Goal: Browse casually

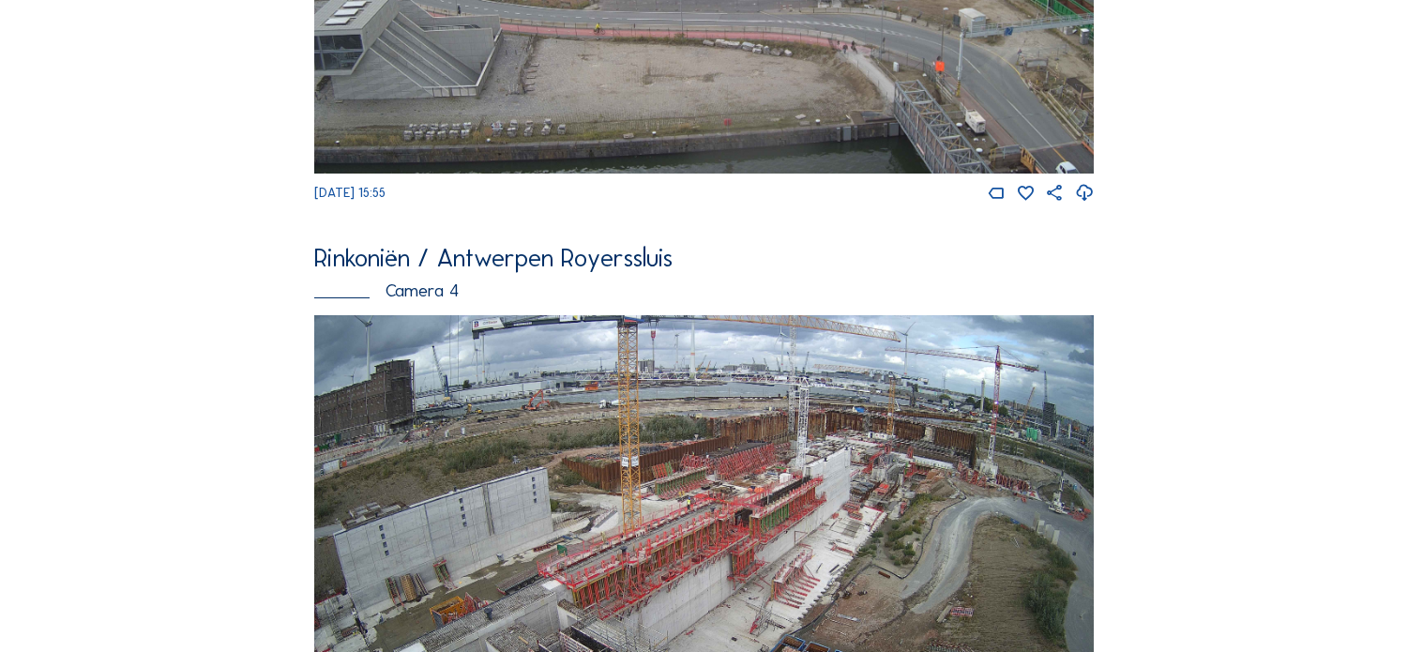
scroll to position [2518, 0]
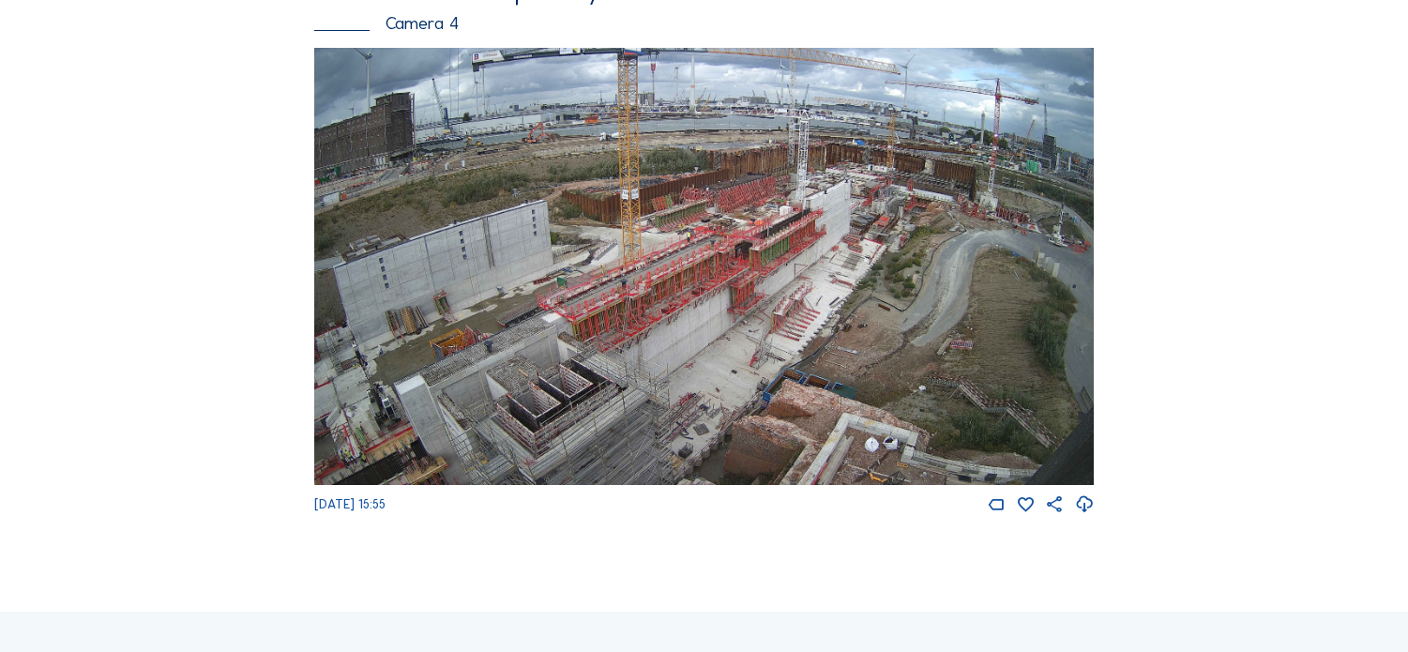
drag, startPoint x: 544, startPoint y: 417, endPoint x: 535, endPoint y: 420, distance: 9.8
click at [541, 417] on img at bounding box center [703, 267] width 778 height 438
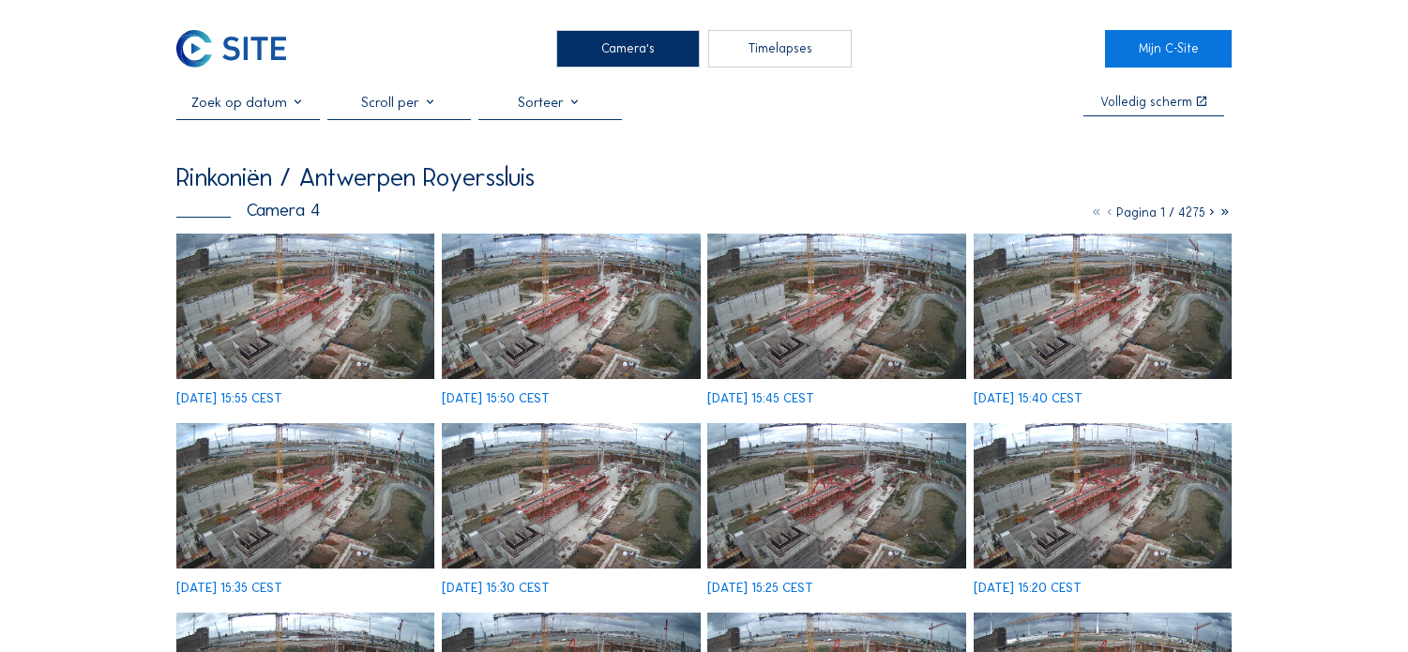
click at [241, 267] on img at bounding box center [305, 306] width 259 height 145
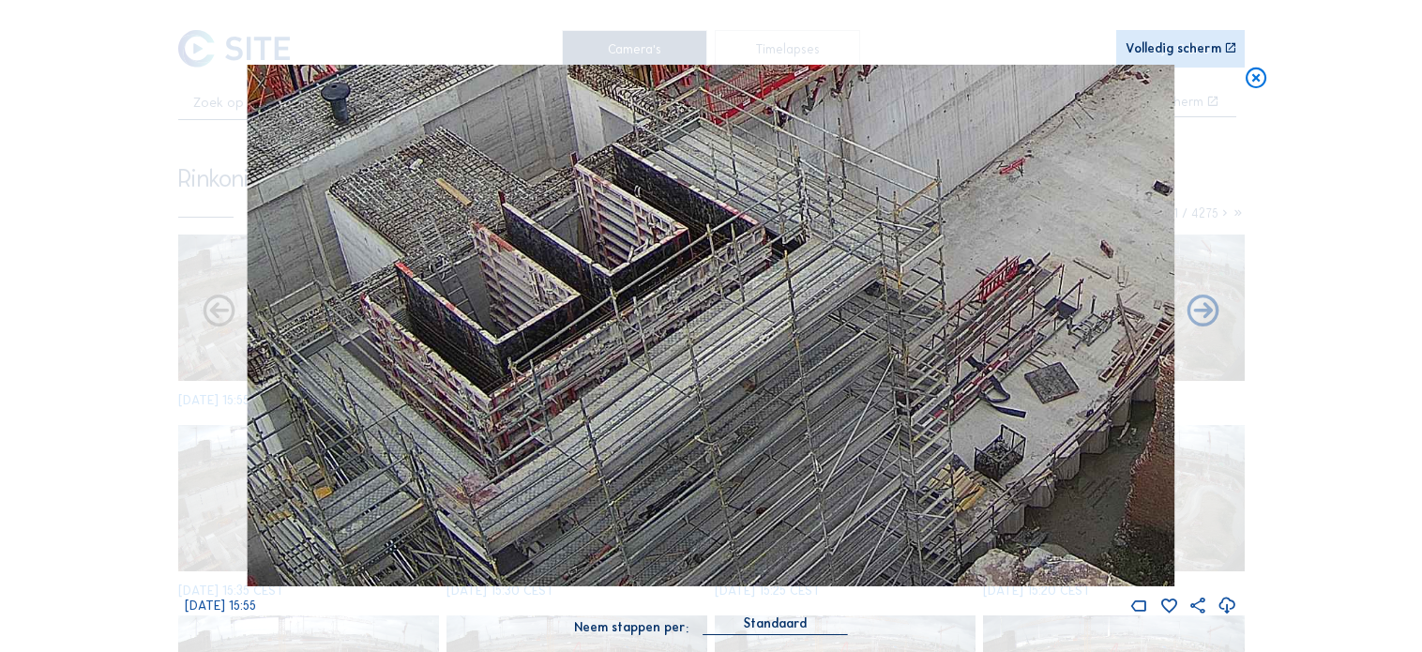
drag, startPoint x: 718, startPoint y: 452, endPoint x: 865, endPoint y: 223, distance: 271.6
click at [865, 223] on img at bounding box center [711, 325] width 927 height 521
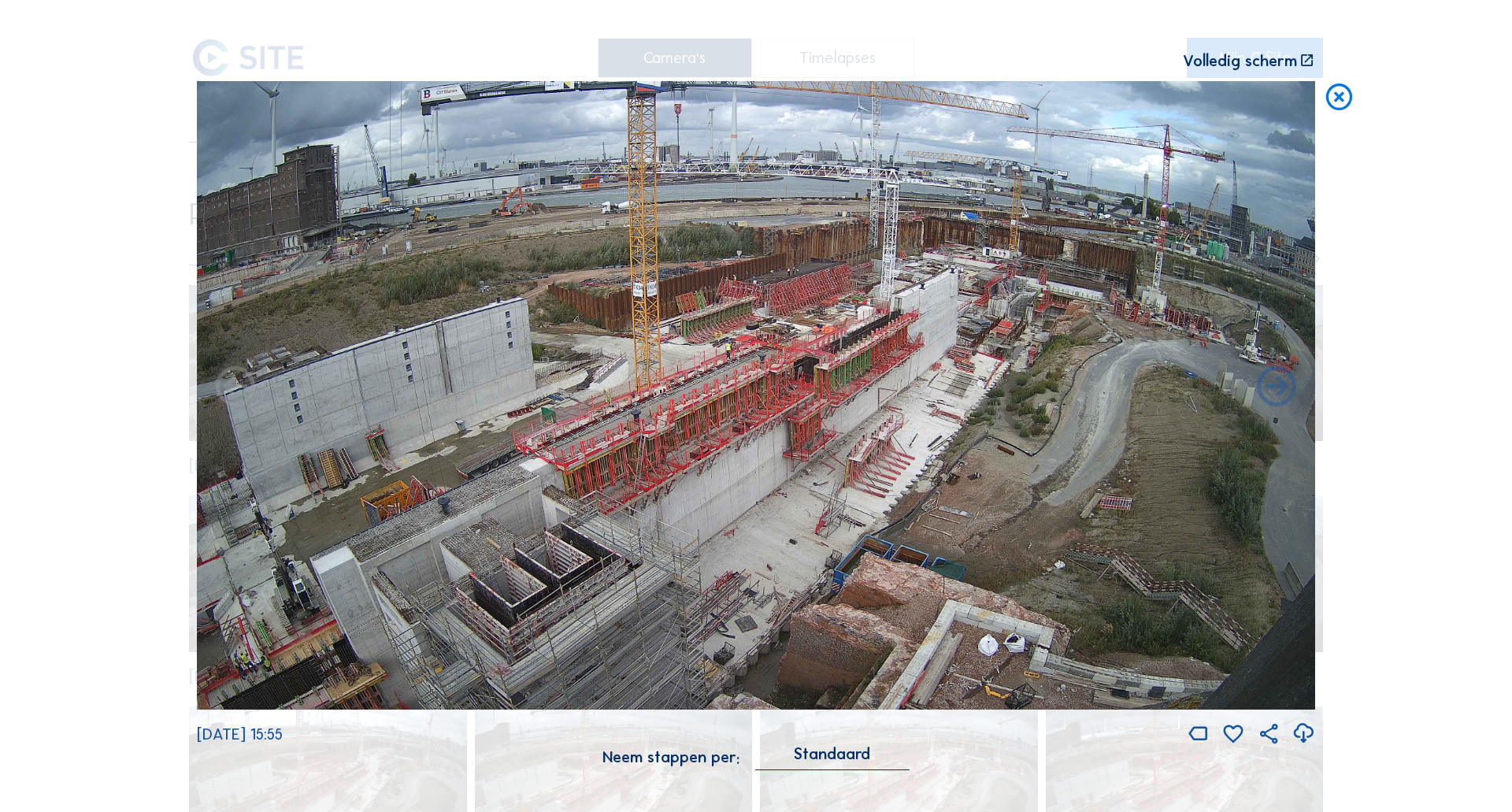
click at [10, 349] on div "Scroll om door de tijd te reizen | Druk op de 'Alt'-knop + scroll om te Zoomen …" at bounding box center [756, 406] width 1512 height 812
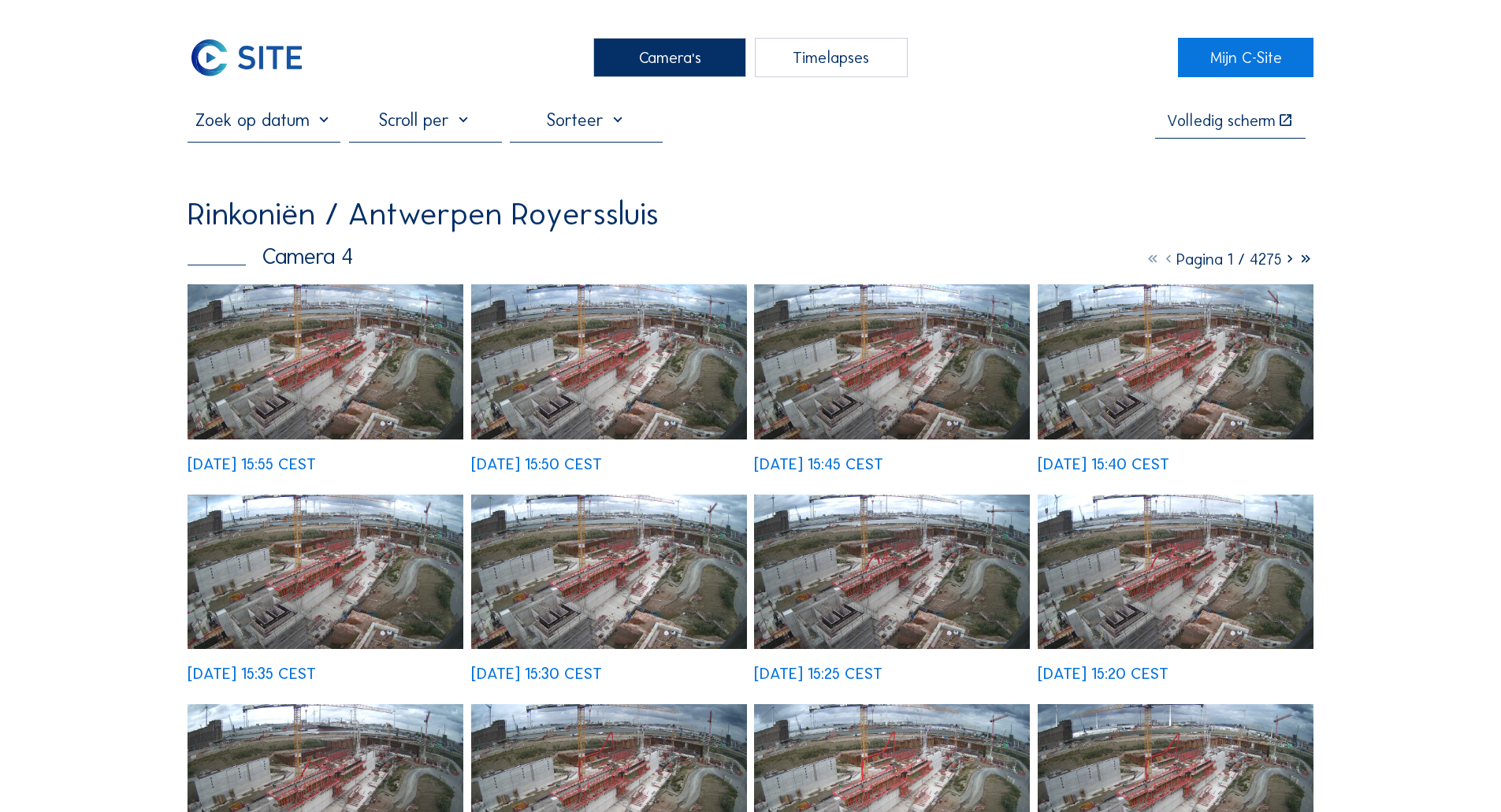
click at [234, 43] on img at bounding box center [246, 57] width 118 height 39
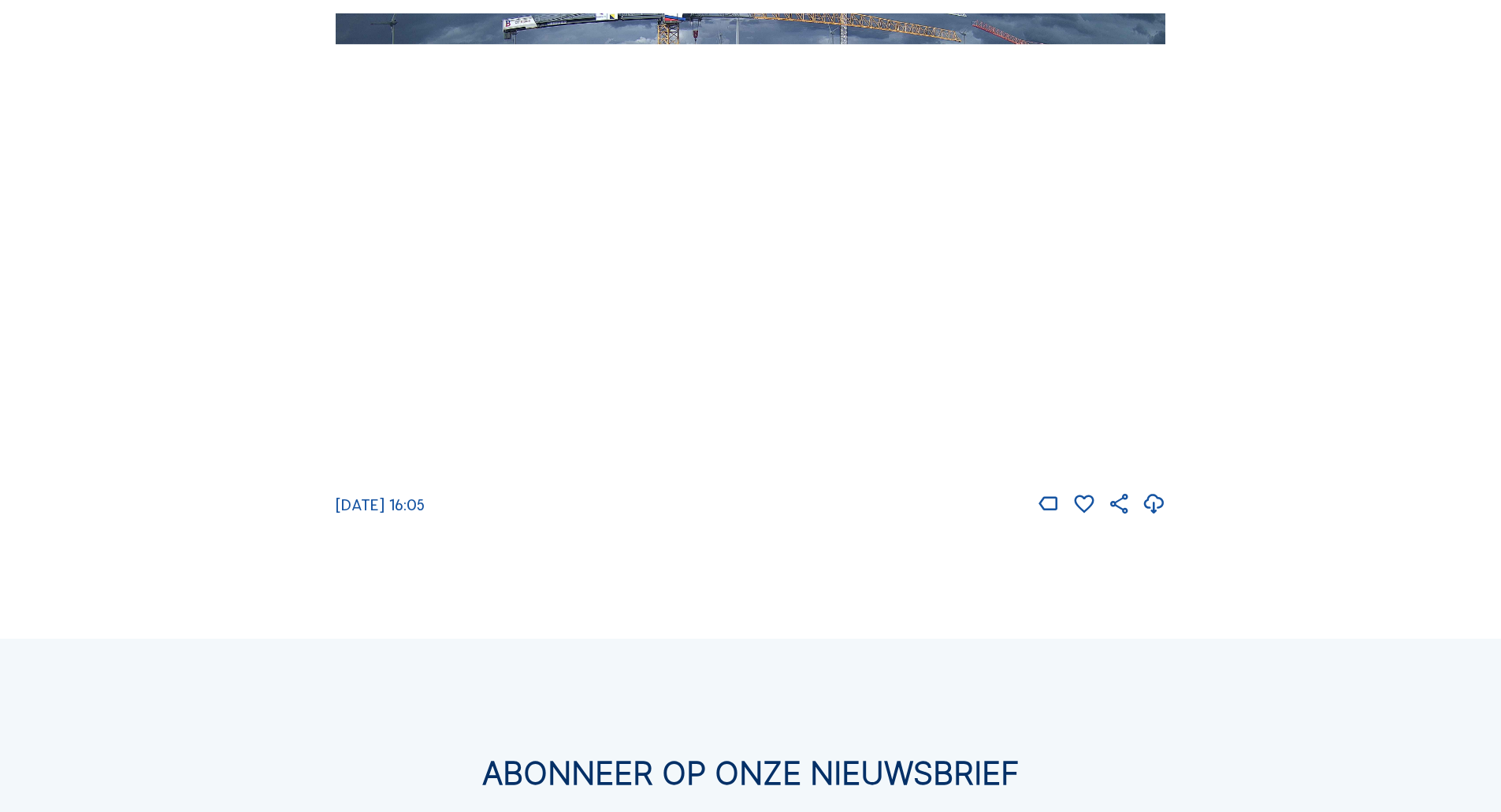
scroll to position [2620, 0]
